Goal: Information Seeking & Learning: Learn about a topic

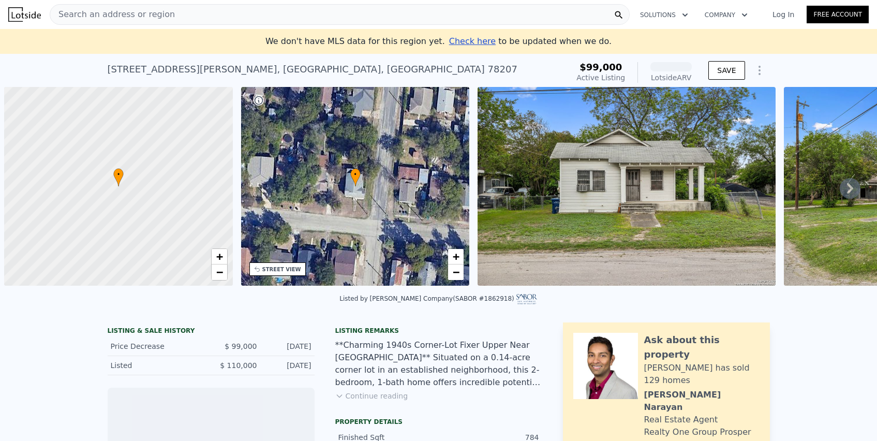
scroll to position [0, 4]
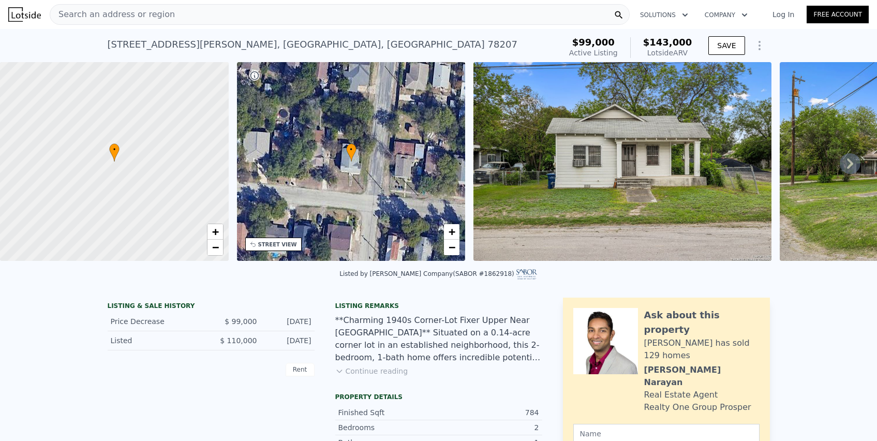
click at [90, 14] on span "Search an address or region" at bounding box center [112, 14] width 125 height 12
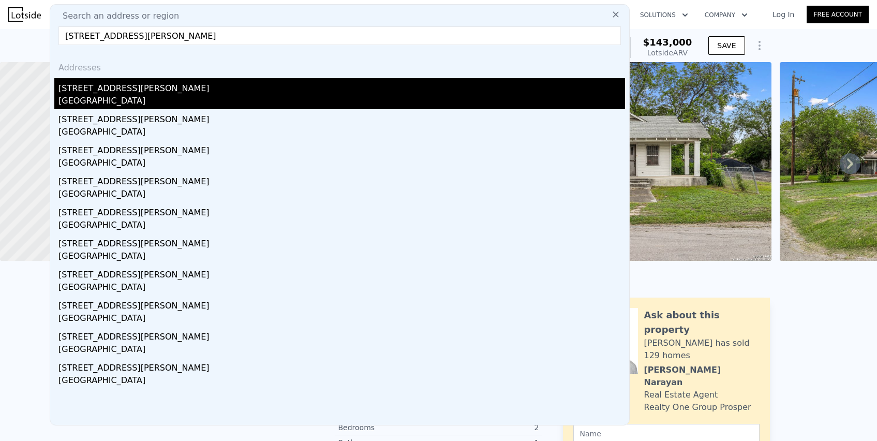
type input "[STREET_ADDRESS][PERSON_NAME]"
click at [100, 87] on div "[STREET_ADDRESS][PERSON_NAME]" at bounding box center [341, 86] width 566 height 17
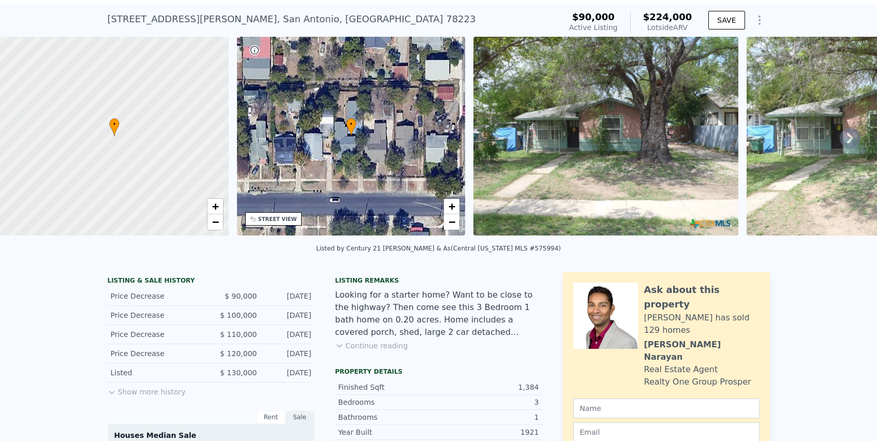
scroll to position [27, 0]
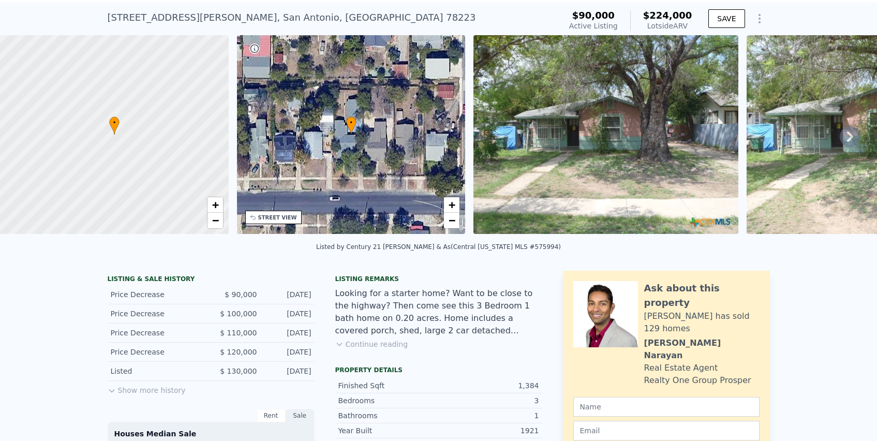
click at [377, 342] on button "Continue reading" at bounding box center [371, 344] width 73 height 10
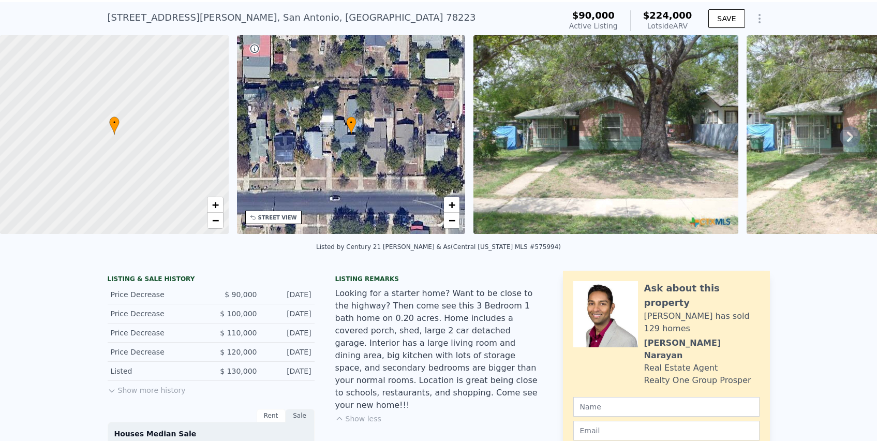
scroll to position [0, 0]
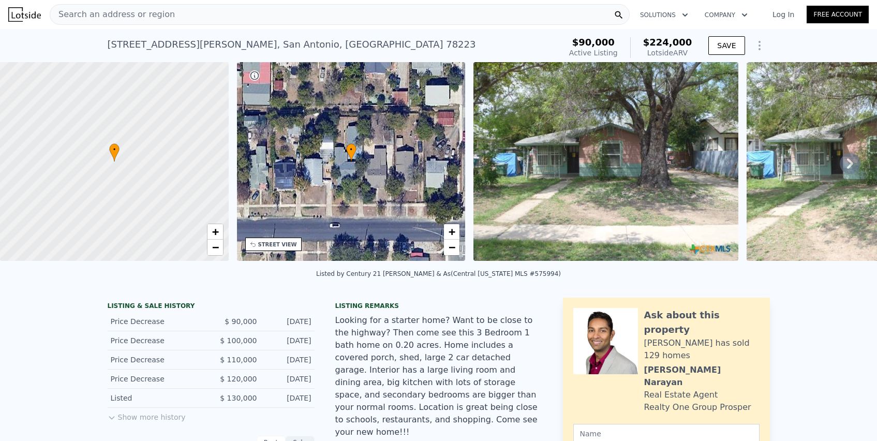
click at [100, 10] on span "Search an address or region" at bounding box center [112, 14] width 125 height 12
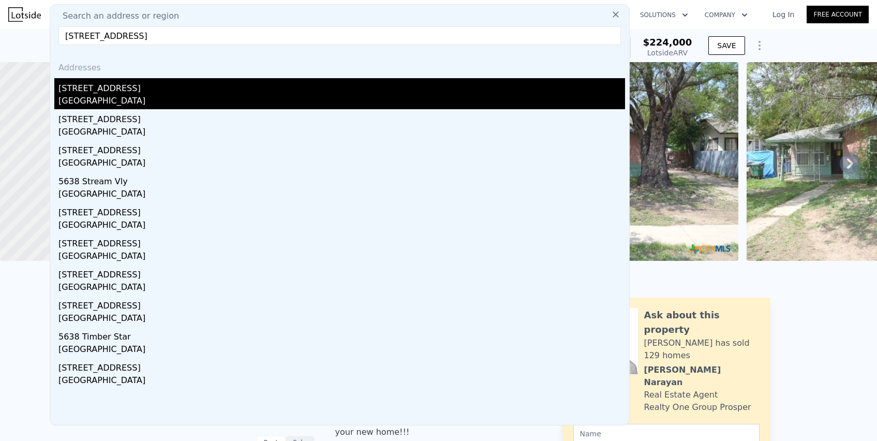
type input "[STREET_ADDRESS]"
click at [109, 90] on div "[STREET_ADDRESS]" at bounding box center [341, 86] width 566 height 17
